Goal: Transaction & Acquisition: Book appointment/travel/reservation

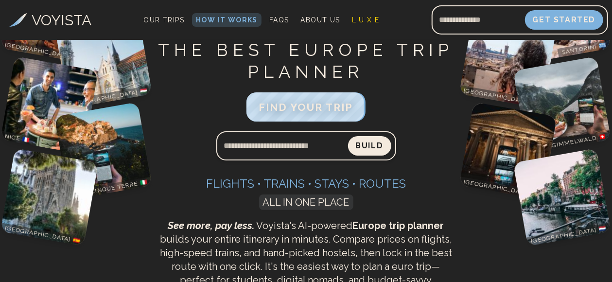
scroll to position [28, 0]
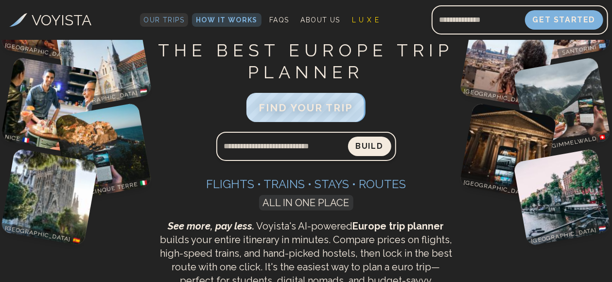
click at [150, 24] on span "Our Trips" at bounding box center [164, 20] width 41 height 8
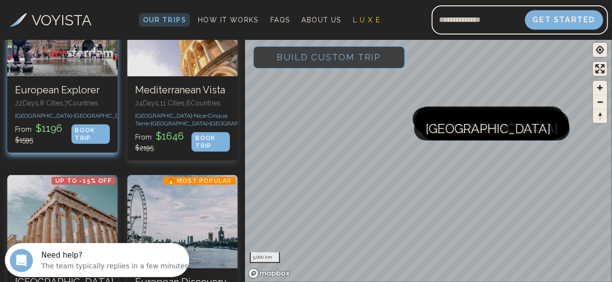
click at [44, 145] on p "From $ 1196 $ 1595" at bounding box center [43, 133] width 56 height 23
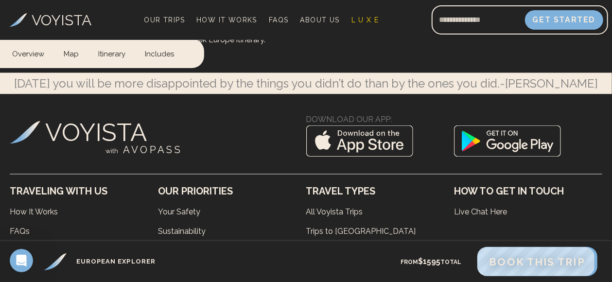
scroll to position [6290, 0]
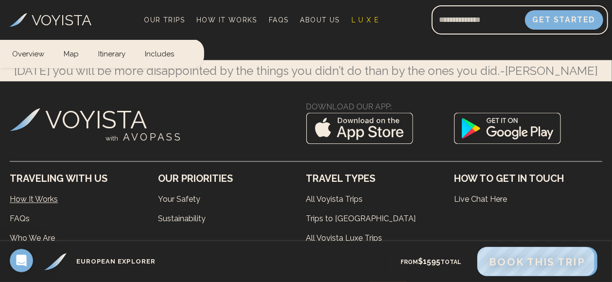
click at [45, 190] on link "How It Works" at bounding box center [84, 199] width 148 height 19
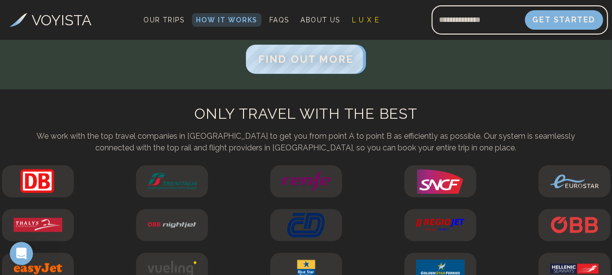
scroll to position [2432, 0]
